Goal: Task Accomplishment & Management: Manage account settings

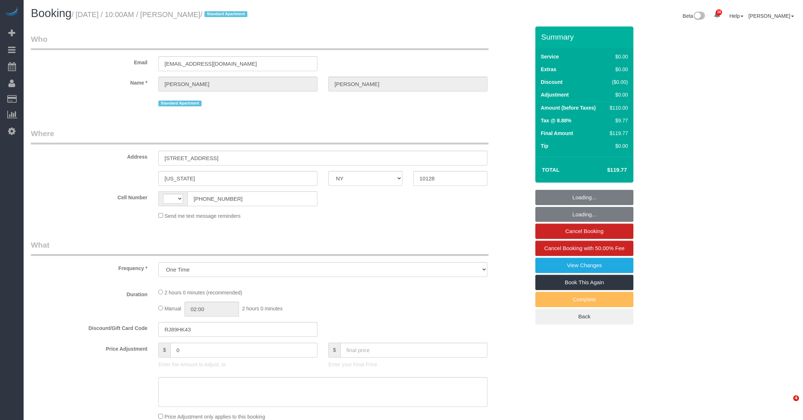
select select "NY"
select select "number:56"
select select "number:74"
select select "number:15"
select select "number:6"
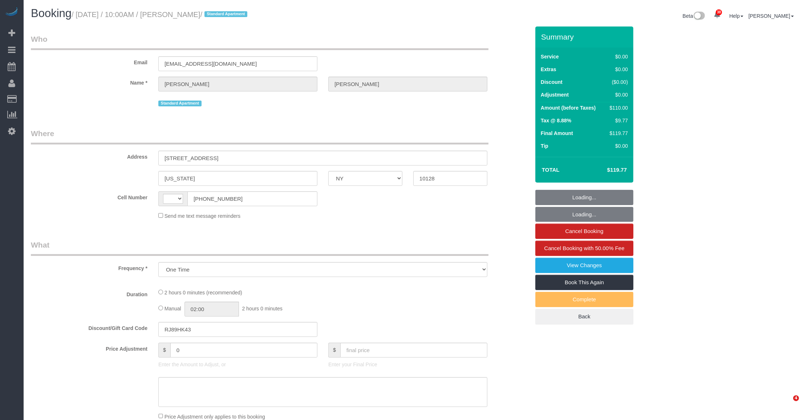
select select "string:US"
select select "string:stripe-pm_1MZqqo4VGloSiKo75P6DRcfG"
select select "1"
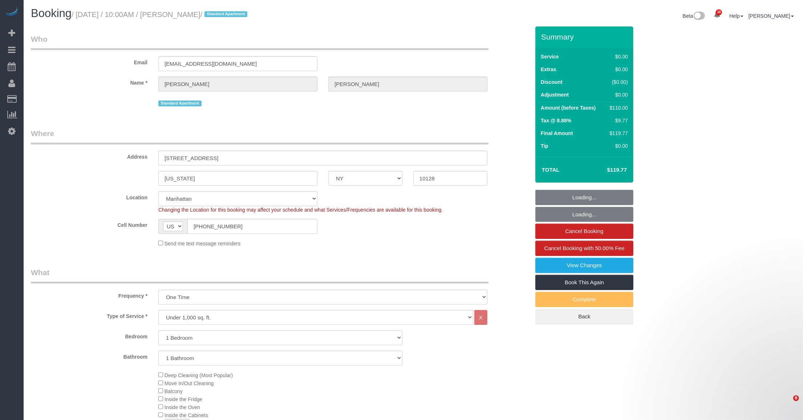
select select "spot1"
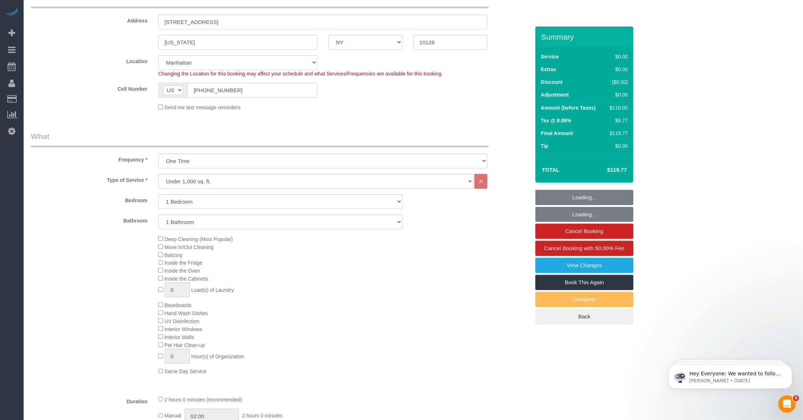
select select "object:1539"
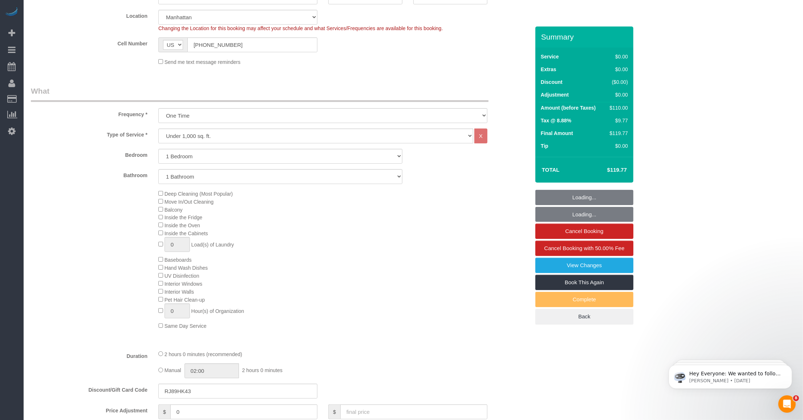
select select "1"
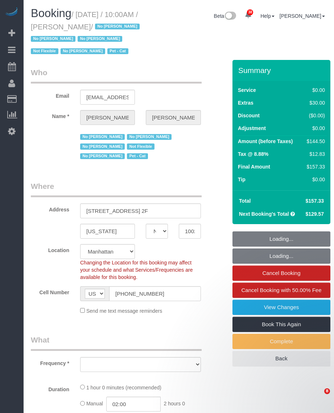
select select "NY"
select select "number:89"
select select "number:90"
select select "number:14"
select select "number:5"
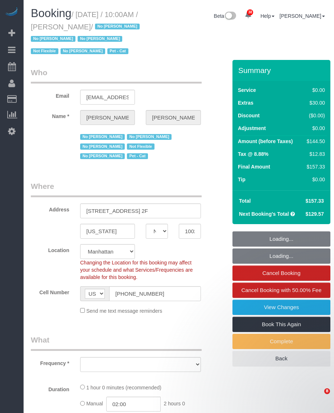
select select "number:21"
select select "object:1134"
select select "spot1"
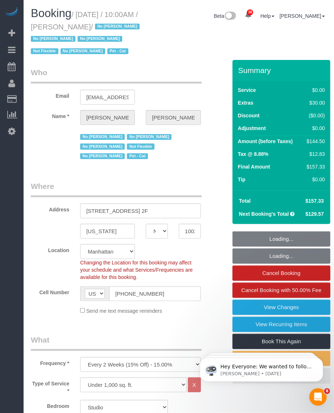
select select "object:1616"
